Goal: Task Accomplishment & Management: Manage account settings

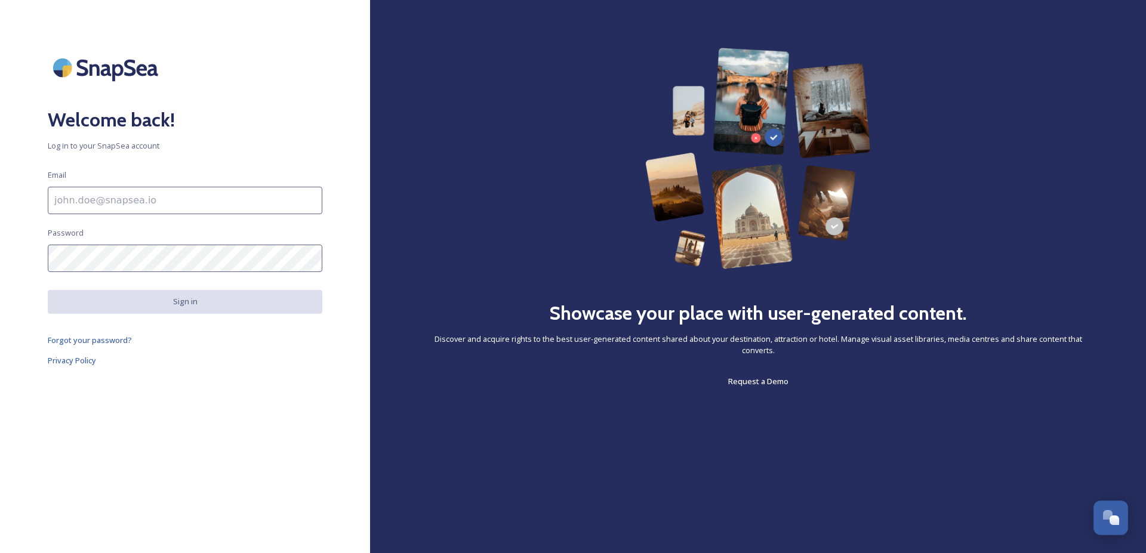
click at [180, 200] on input at bounding box center [185, 200] width 275 height 27
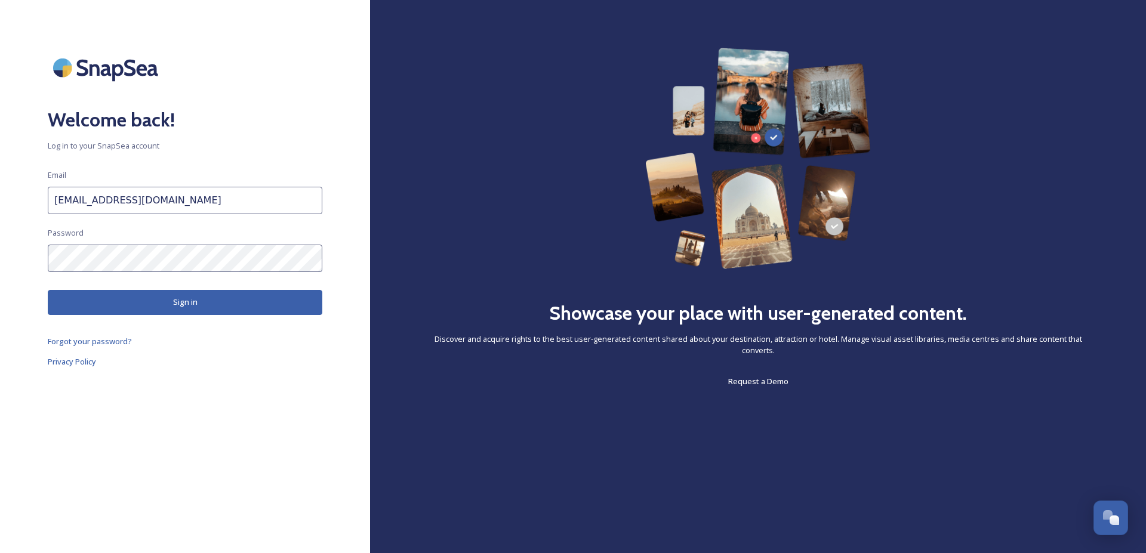
type input "[EMAIL_ADDRESS][DOMAIN_NAME]"
click at [185, 294] on button "Sign in" at bounding box center [185, 302] width 275 height 24
click at [183, 302] on button "Sign in" at bounding box center [185, 302] width 275 height 24
click at [201, 303] on button "Sign in" at bounding box center [185, 302] width 275 height 24
click at [118, 341] on span "Forgot your password?" at bounding box center [90, 342] width 84 height 11
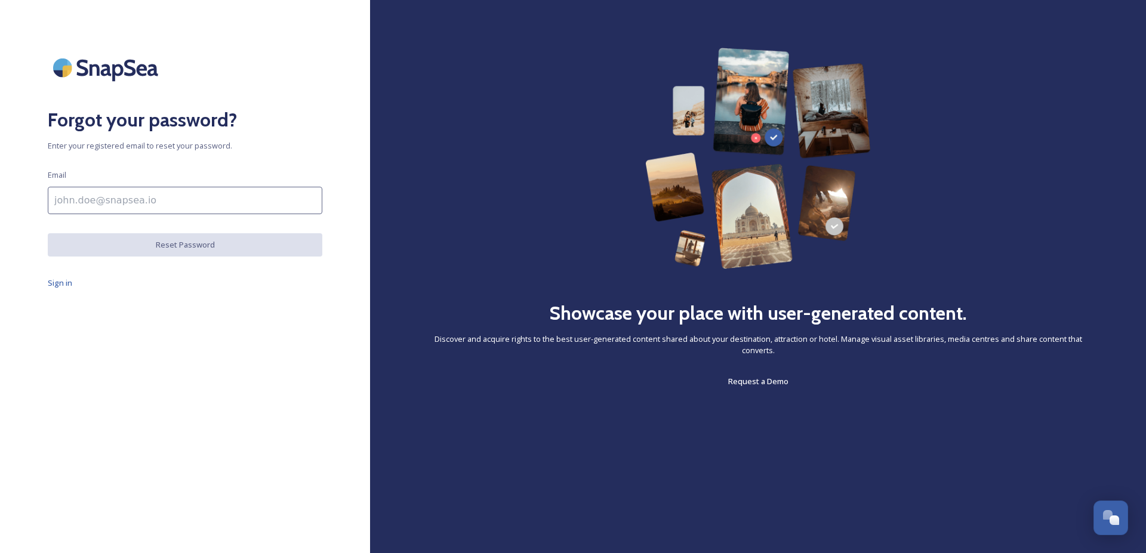
click at [270, 204] on input at bounding box center [185, 200] width 275 height 27
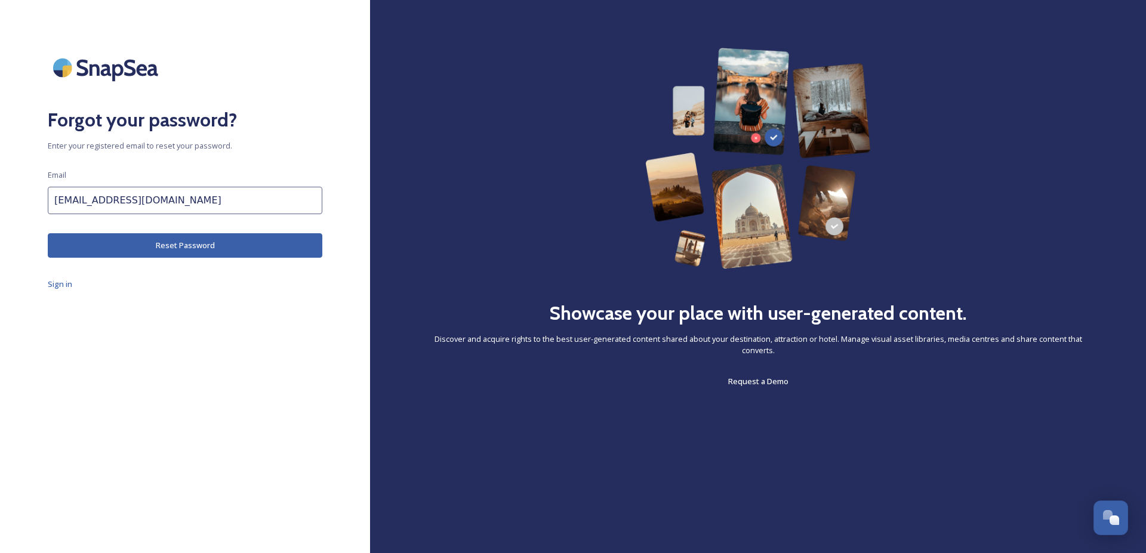
type input "[EMAIL_ADDRESS][DOMAIN_NAME]"
click at [209, 244] on button "Reset Password" at bounding box center [185, 245] width 275 height 24
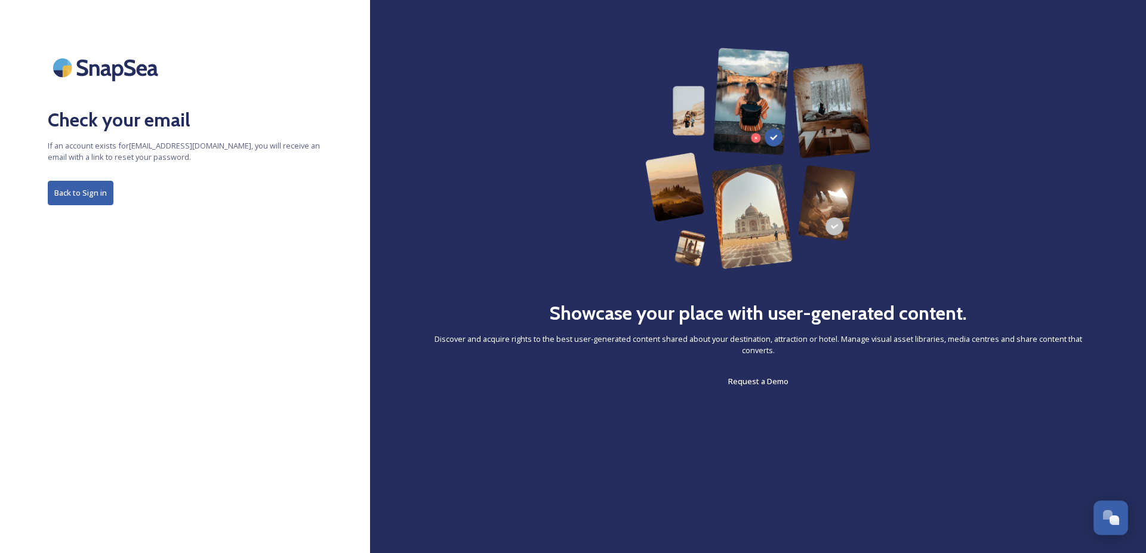
click at [113, 195] on button "Back to Sign in" at bounding box center [81, 193] width 66 height 24
